Goal: Information Seeking & Learning: Learn about a topic

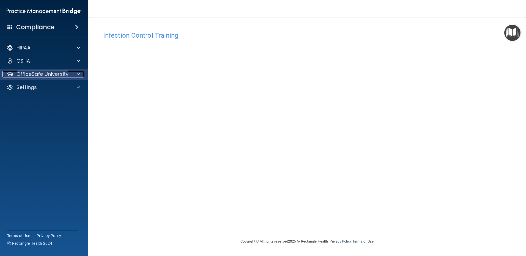
click at [79, 74] on span at bounding box center [78, 74] width 3 height 7
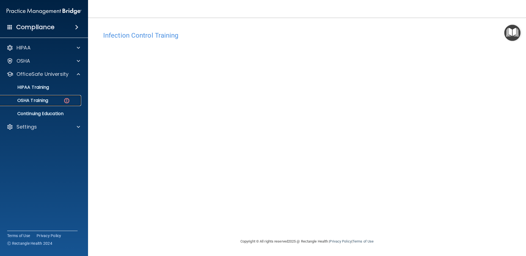
click at [39, 99] on p "OSHA Training" at bounding box center [26, 101] width 45 height 6
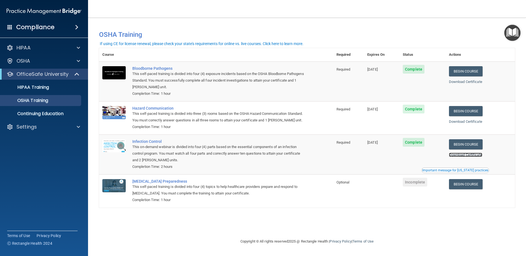
click at [471, 157] on link "Download Certificate" at bounding box center [465, 155] width 33 height 4
click at [470, 190] on link "Begin Course" at bounding box center [466, 184] width 34 height 10
click at [76, 74] on span at bounding box center [77, 74] width 5 height 7
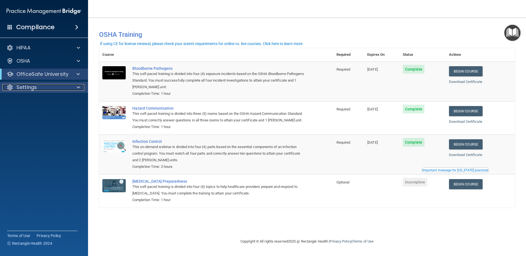
click at [77, 87] on span at bounding box center [78, 87] width 3 height 7
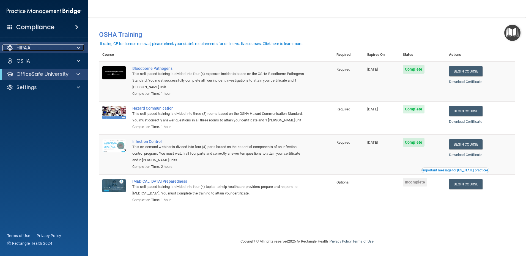
click at [80, 45] on span at bounding box center [78, 48] width 3 height 7
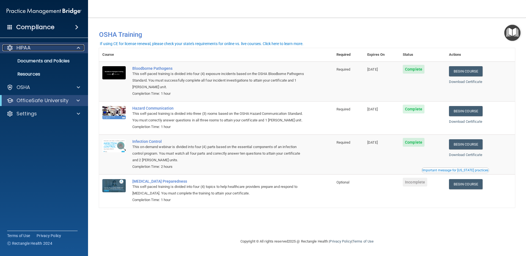
click at [80, 47] on span at bounding box center [78, 48] width 3 height 7
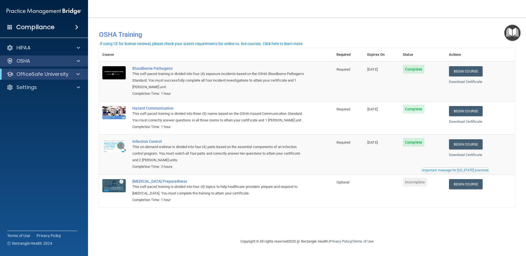
click at [80, 59] on div "OSHA" at bounding box center [44, 61] width 88 height 11
click at [80, 59] on span at bounding box center [78, 61] width 3 height 7
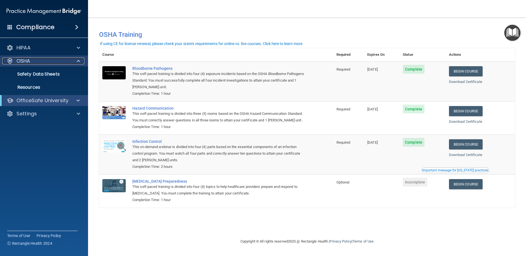
click at [78, 61] on span at bounding box center [78, 61] width 3 height 7
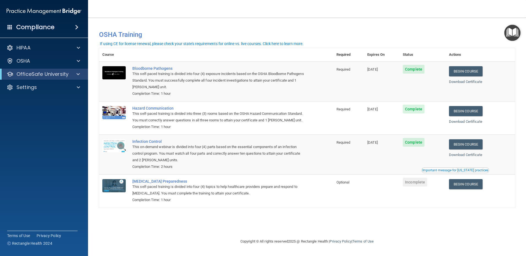
click at [400, 205] on td at bounding box center [382, 191] width 36 height 33
click at [417, 187] on span "Incomplete" at bounding box center [415, 182] width 24 height 9
click at [466, 190] on link "Begin Course" at bounding box center [466, 184] width 34 height 10
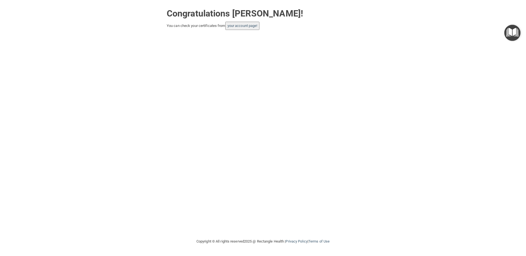
click at [244, 29] on button "your account page!" at bounding box center [242, 26] width 34 height 8
click at [240, 24] on link "your account page!" at bounding box center [243, 26] width 30 height 4
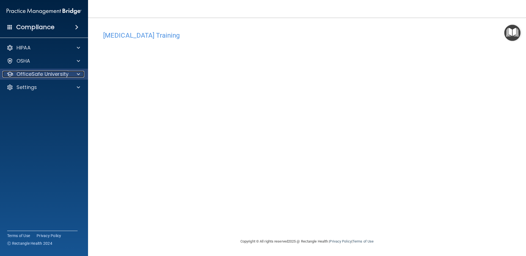
click at [68, 75] on div "OfficeSafe University" at bounding box center [36, 74] width 68 height 7
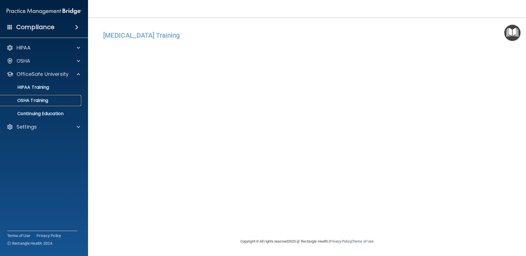
click at [64, 100] on div "OSHA Training" at bounding box center [41, 101] width 75 height 6
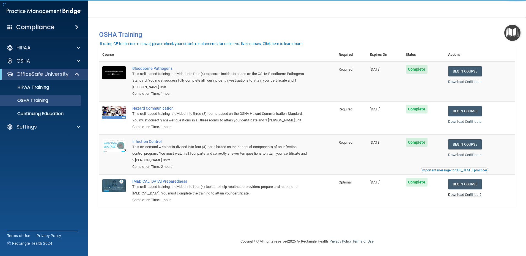
click at [474, 195] on link "Download Certificate" at bounding box center [464, 195] width 33 height 4
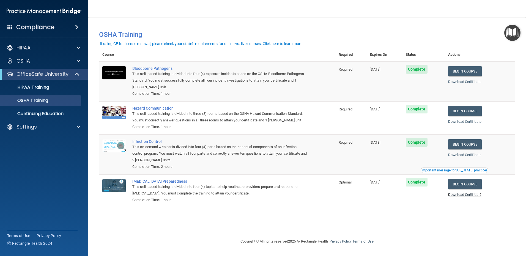
click at [471, 197] on link "Download Certificate" at bounding box center [464, 195] width 33 height 4
click at [370, 206] on td "[DATE]" at bounding box center [385, 191] width 36 height 33
click at [49, 88] on p "HIPAA Training" at bounding box center [26, 88] width 45 height 6
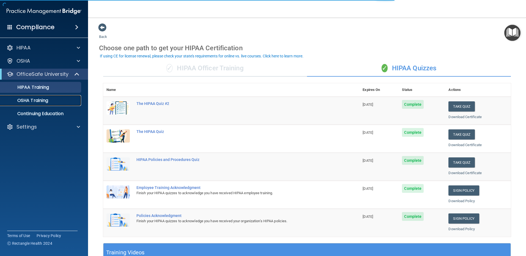
click at [50, 101] on div "OSHA Training" at bounding box center [41, 101] width 75 height 6
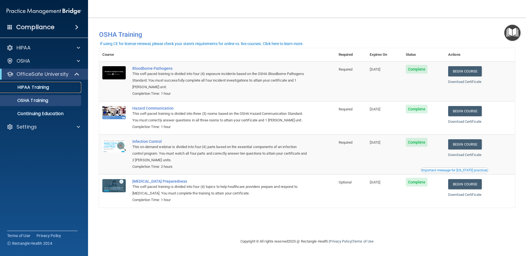
click at [48, 90] on p "HIPAA Training" at bounding box center [26, 88] width 45 height 6
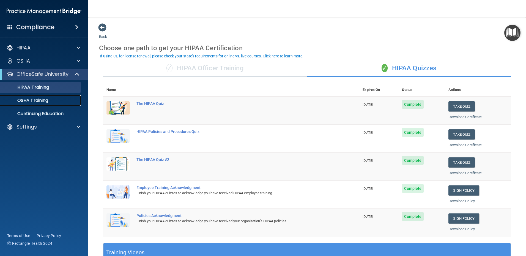
click at [42, 98] on p "OSHA Training" at bounding box center [26, 101] width 45 height 6
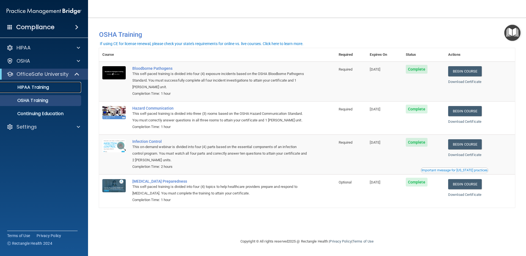
click at [58, 88] on div "HIPAA Training" at bounding box center [41, 88] width 75 height 6
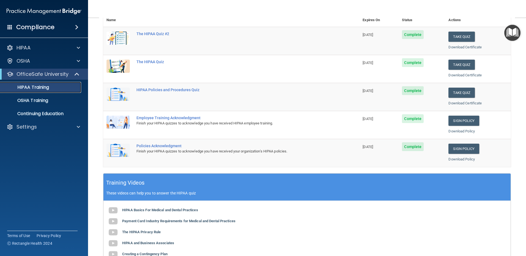
scroll to position [83, 0]
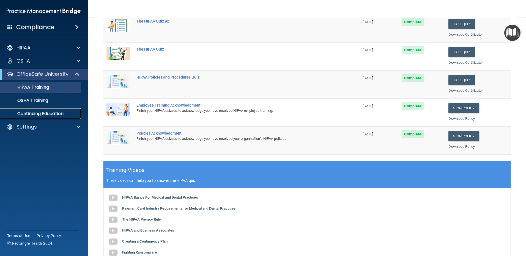
click at [58, 109] on link "Continuing Education" at bounding box center [37, 113] width 87 height 11
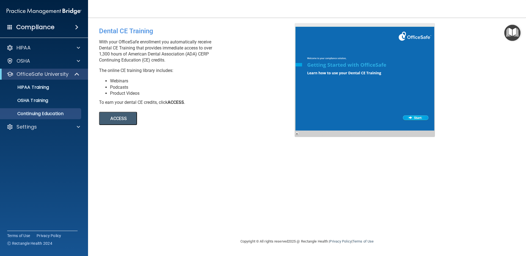
click at [121, 119] on button "ACCESS" at bounding box center [118, 118] width 38 height 13
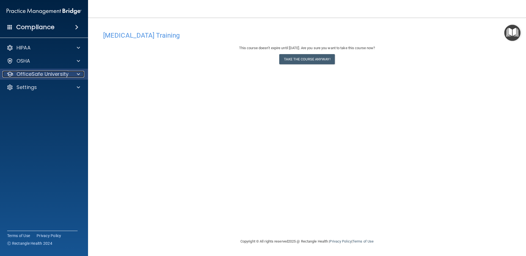
click at [72, 72] on div at bounding box center [78, 74] width 14 height 7
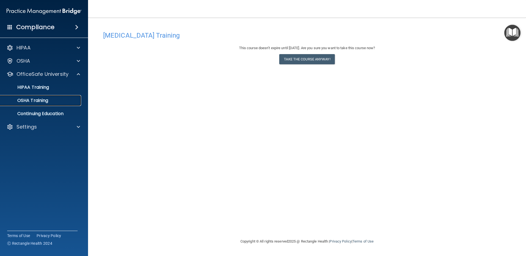
click at [77, 101] on div "OSHA Training" at bounding box center [41, 101] width 75 height 6
